Goal: Task Accomplishment & Management: Complete application form

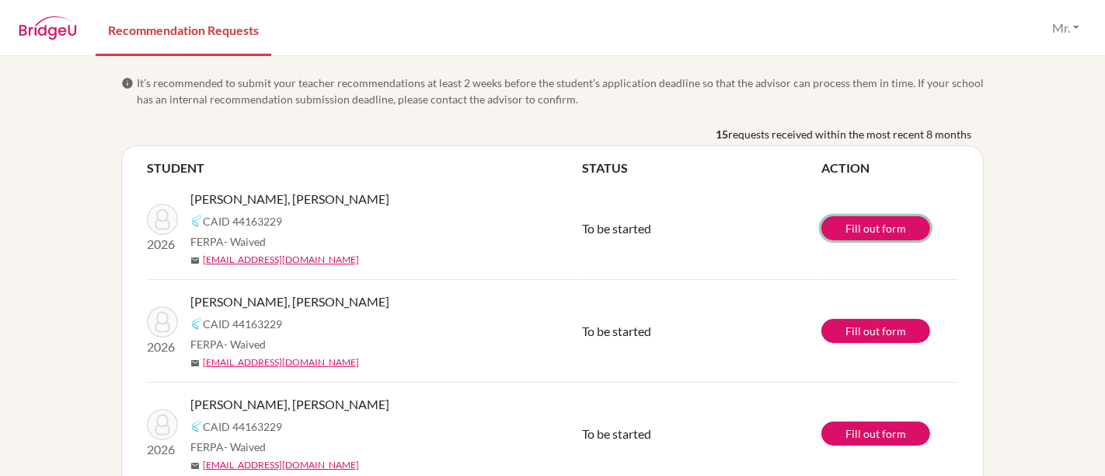
click at [859, 228] on link "Fill out form" at bounding box center [876, 228] width 109 height 24
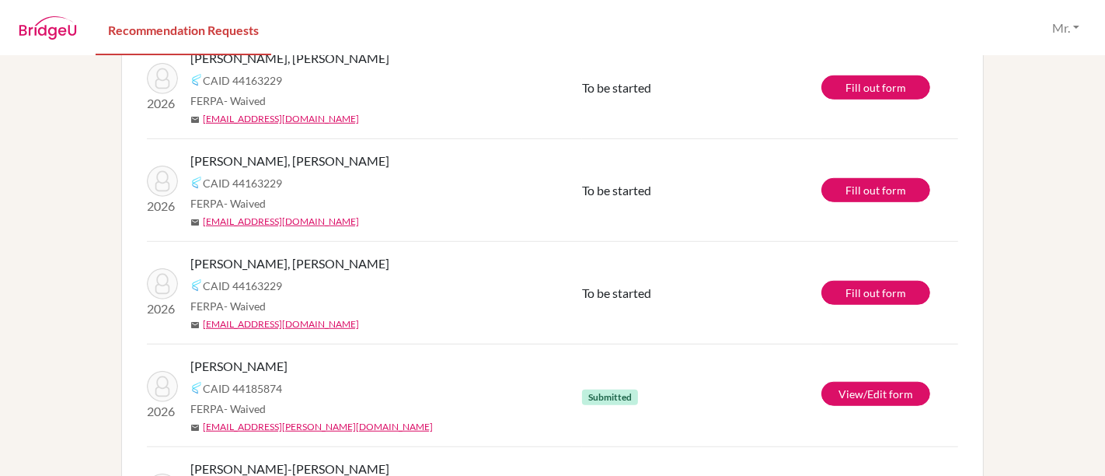
scroll to position [806, 0]
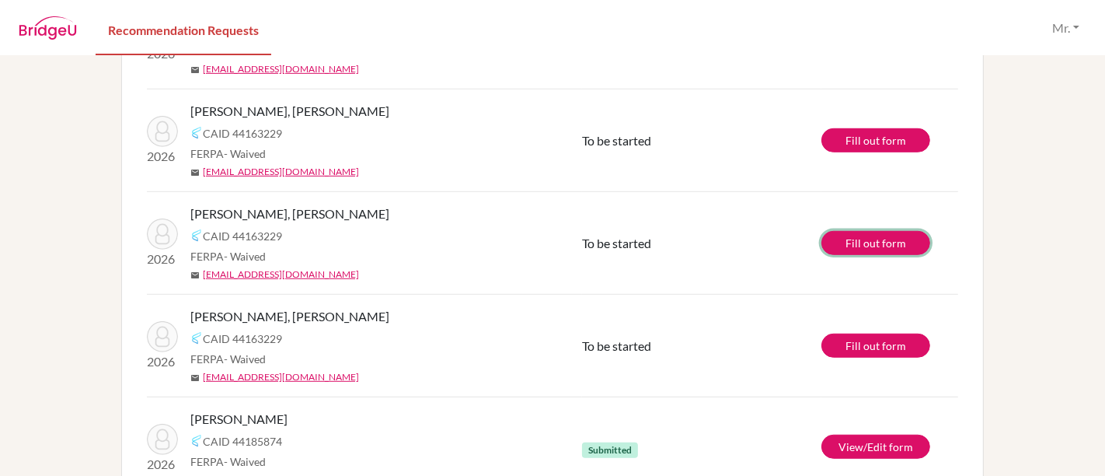
click at [878, 242] on link "Fill out form" at bounding box center [876, 243] width 109 height 24
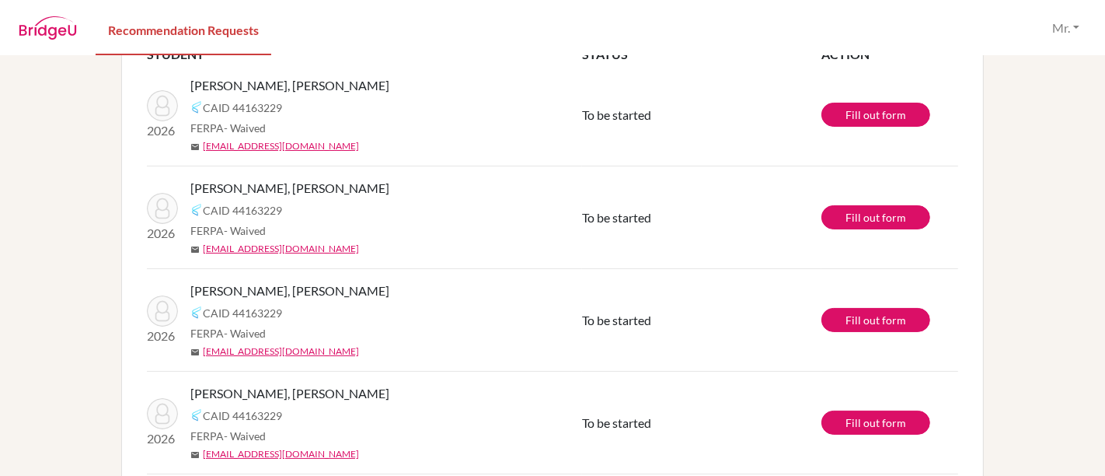
scroll to position [115, 0]
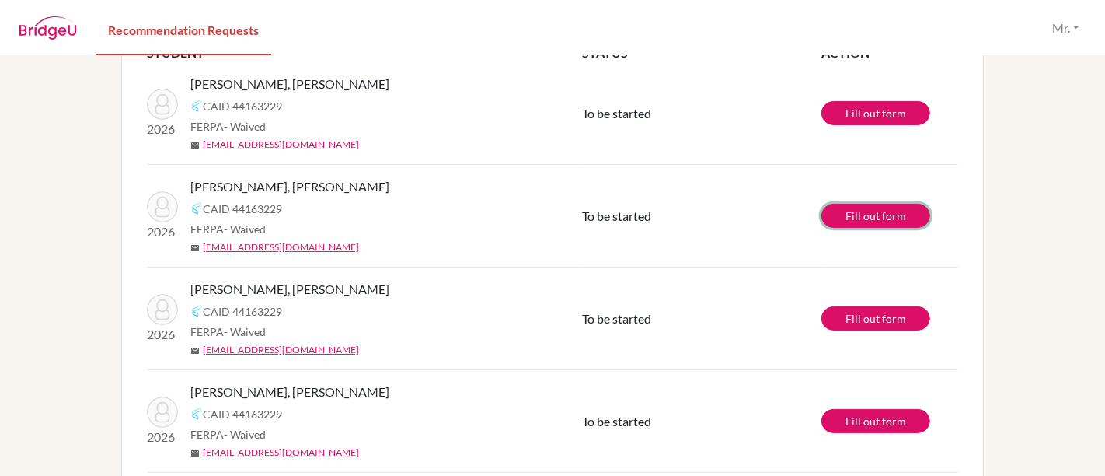
click at [837, 214] on link "Fill out form" at bounding box center [876, 216] width 109 height 24
